Goal: Navigation & Orientation: Find specific page/section

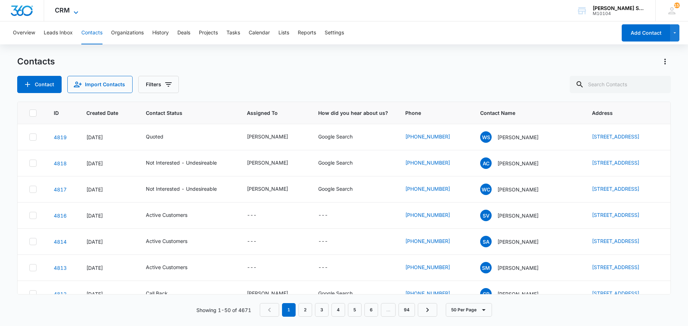
click at [77, 13] on icon at bounding box center [76, 12] width 9 height 9
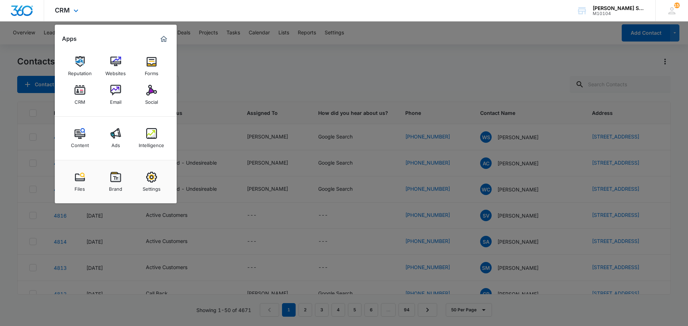
drag, startPoint x: 153, startPoint y: 94, endPoint x: 245, endPoint y: 0, distance: 131.2
click at [153, 94] on img at bounding box center [151, 90] width 11 height 11
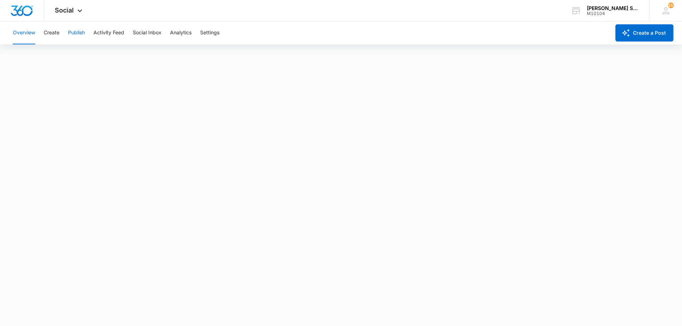
click at [78, 34] on button "Publish" at bounding box center [76, 32] width 17 height 23
click at [80, 14] on icon at bounding box center [80, 12] width 9 height 9
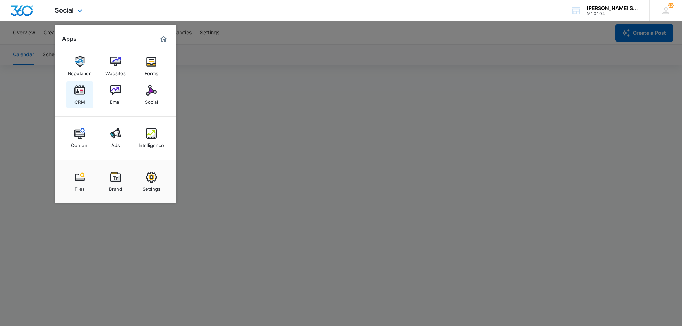
click at [87, 97] on link "CRM" at bounding box center [79, 94] width 27 height 27
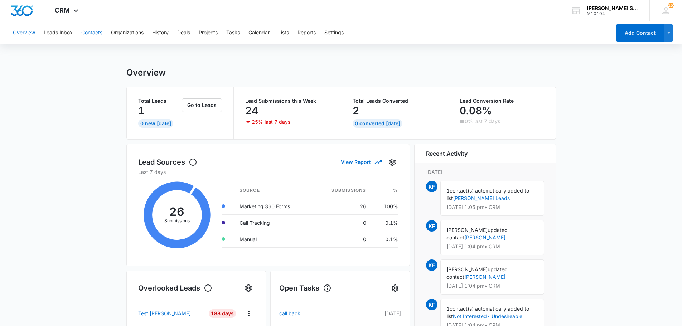
click at [86, 32] on button "Contacts" at bounding box center [91, 32] width 21 height 23
